Goal: Information Seeking & Learning: Learn about a topic

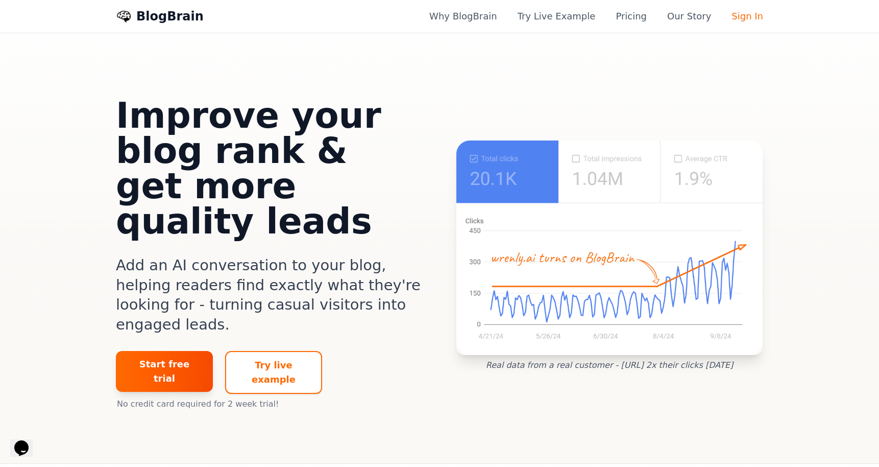
click at [642, 14] on link "Pricing" at bounding box center [631, 16] width 31 height 14
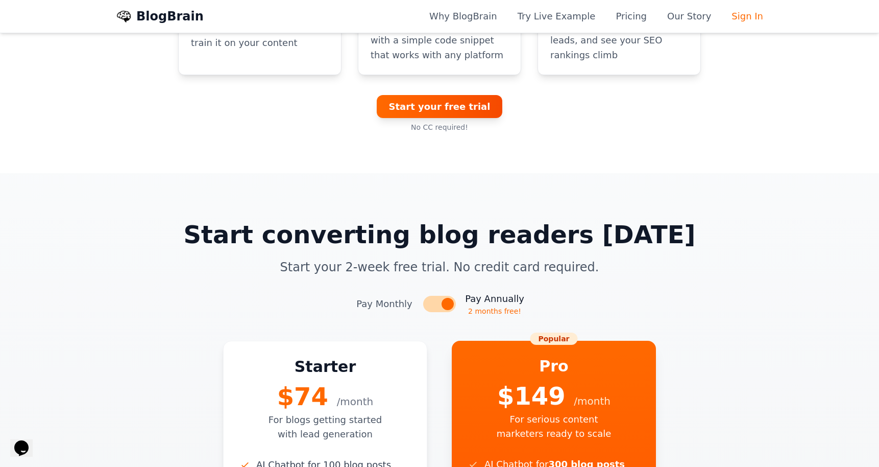
click at [699, 16] on link "Our Story" at bounding box center [689, 16] width 44 height 14
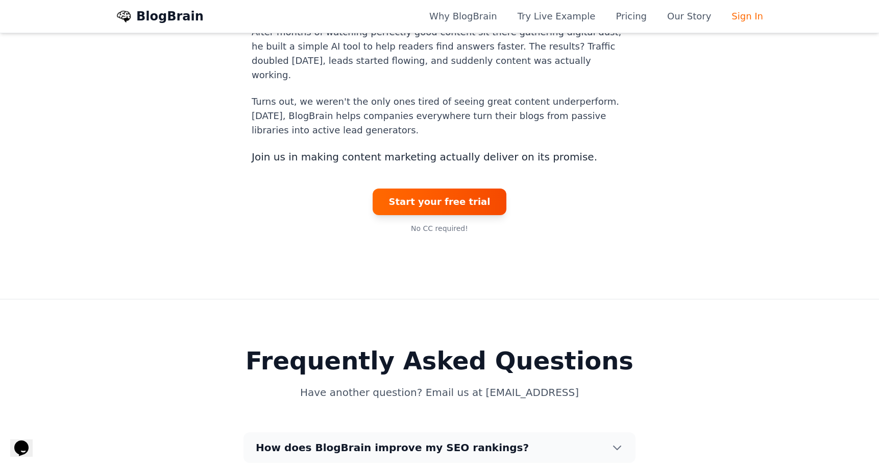
scroll to position [3067, 0]
click at [618, 441] on icon at bounding box center [617, 447] width 12 height 12
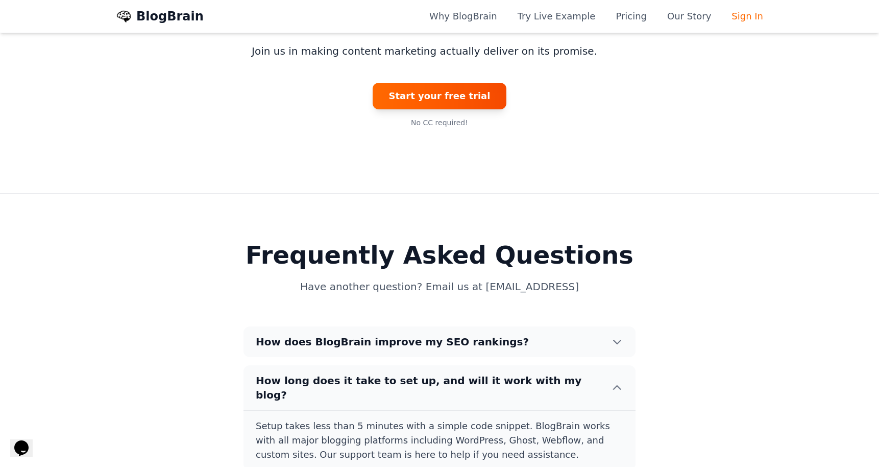
scroll to position [3174, 0]
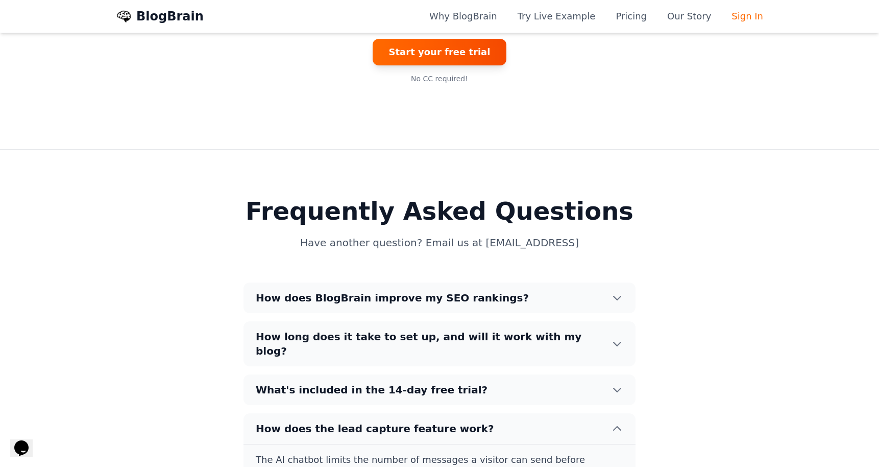
scroll to position [3254, 0]
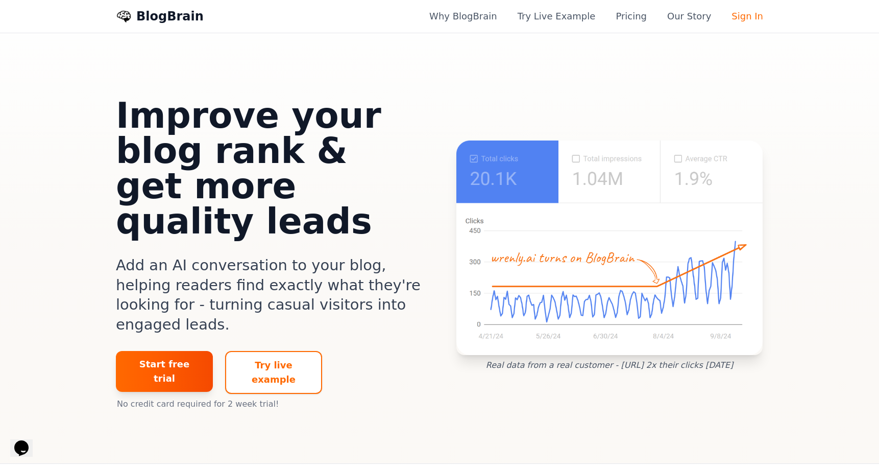
scroll to position [0, 0]
click at [477, 12] on link "Why BlogBrain" at bounding box center [463, 16] width 68 height 14
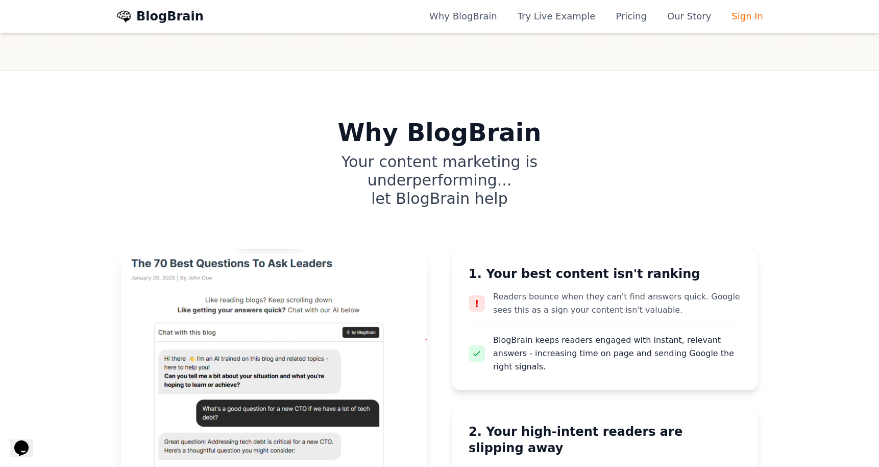
click at [639, 16] on link "Pricing" at bounding box center [631, 16] width 31 height 14
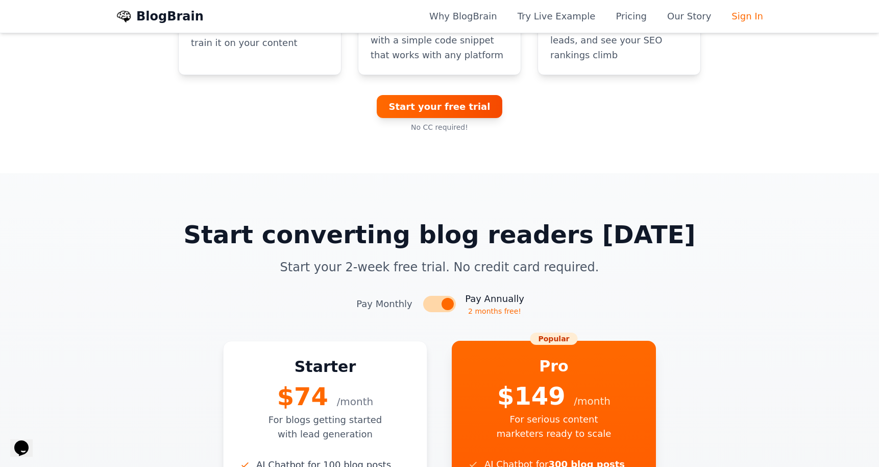
click at [746, 222] on div "Start converting blog readers [DATE] Start your 2-week free trial. No credit ca…" at bounding box center [439, 473] width 653 height 502
click at [162, 17] on link "BlogBrain" at bounding box center [169, 16] width 67 height 16
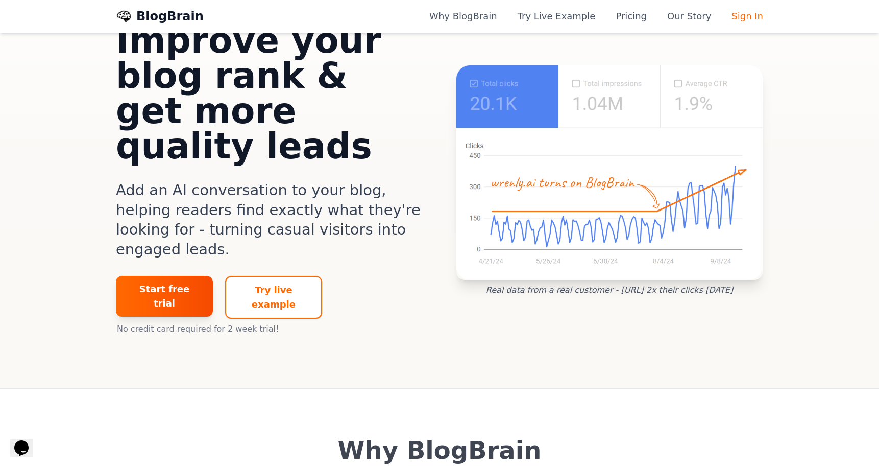
scroll to position [79, 0]
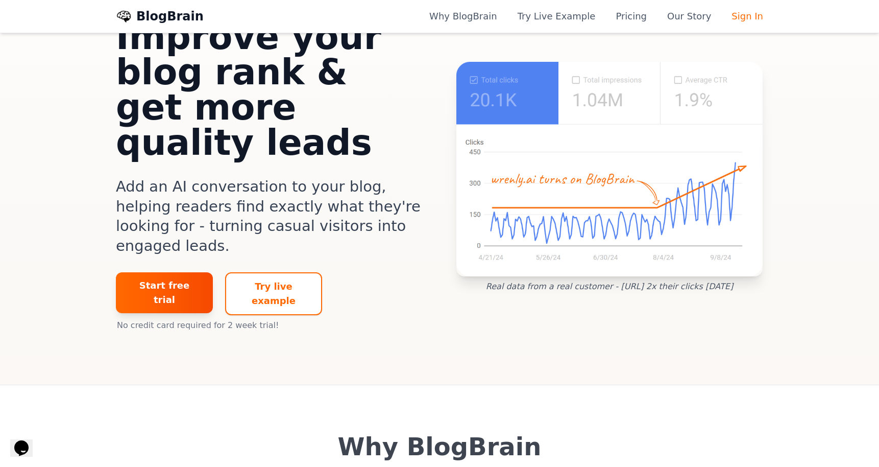
click at [455, 434] on h1 "Why BlogBrain" at bounding box center [439, 446] width 343 height 25
copy h1 "BlogBrain"
